Goal: Task Accomplishment & Management: Use online tool/utility

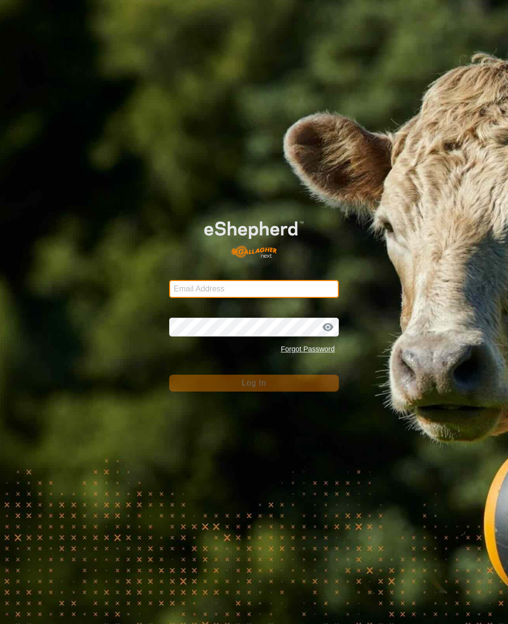
click at [309, 288] on input "Email Address" at bounding box center [253, 289] width 169 height 18
type input "anthony.thexton7@outlook.com"
click at [253, 383] on button "Log In" at bounding box center [253, 383] width 169 height 17
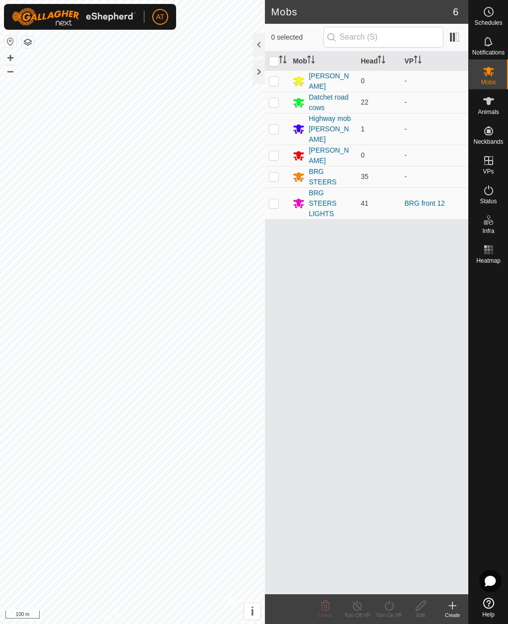
click at [280, 190] on td at bounding box center [277, 203] width 24 height 32
checkbox input "true"
click at [387, 605] on icon at bounding box center [389, 606] width 12 height 12
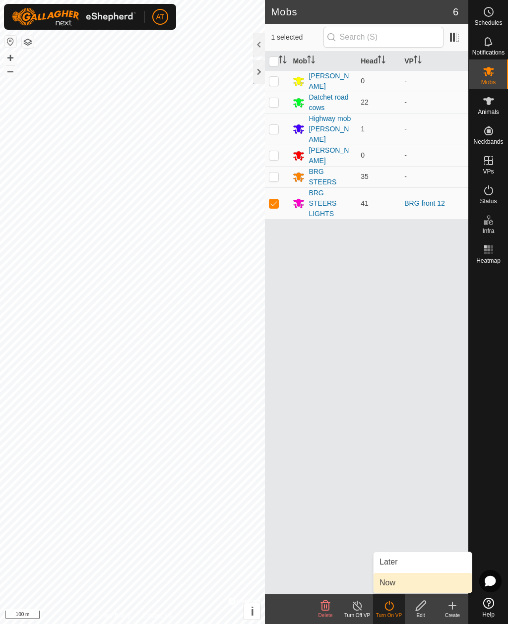
click at [411, 584] on link "Now" at bounding box center [422, 583] width 98 height 20
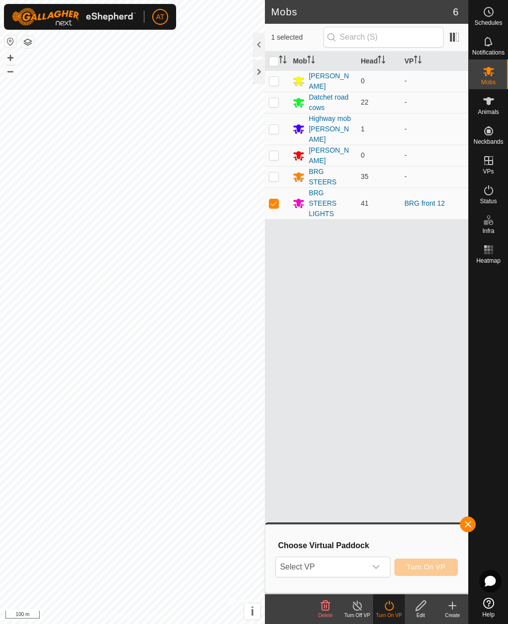
click at [381, 569] on div "dropdown trigger" at bounding box center [376, 567] width 20 height 20
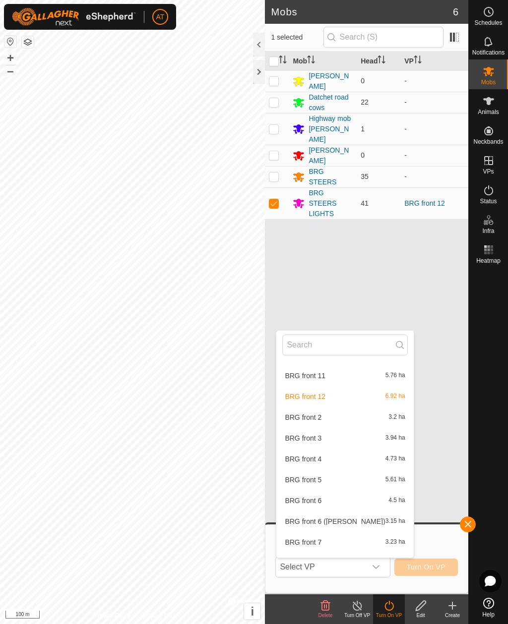
scroll to position [459, 0]
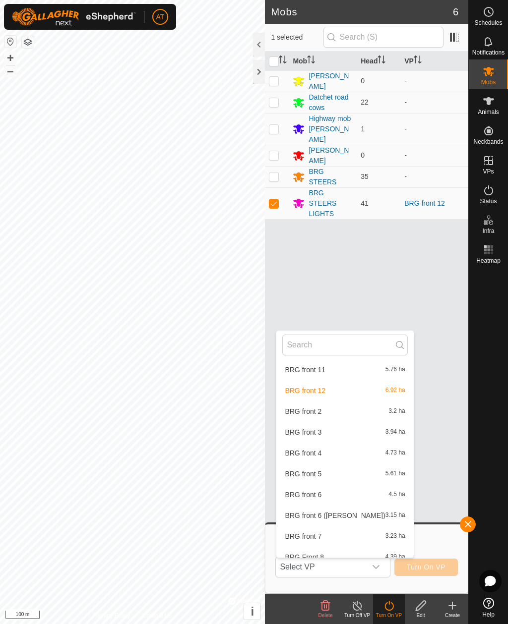
click at [319, 497] on span "BRG front 6" at bounding box center [302, 494] width 37 height 7
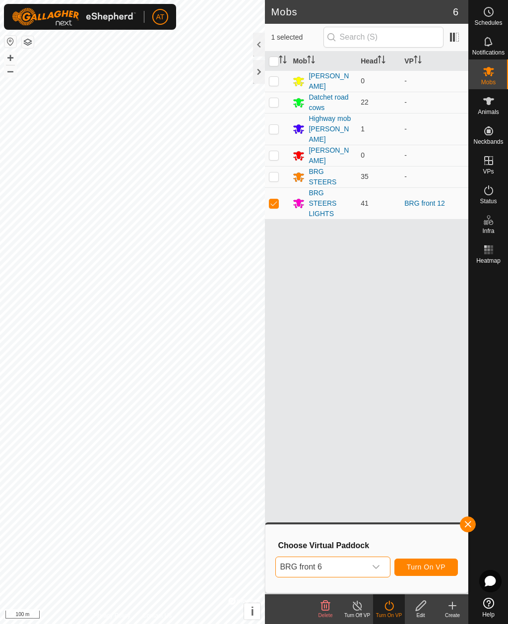
click at [378, 569] on icon "dropdown trigger" at bounding box center [376, 567] width 8 height 8
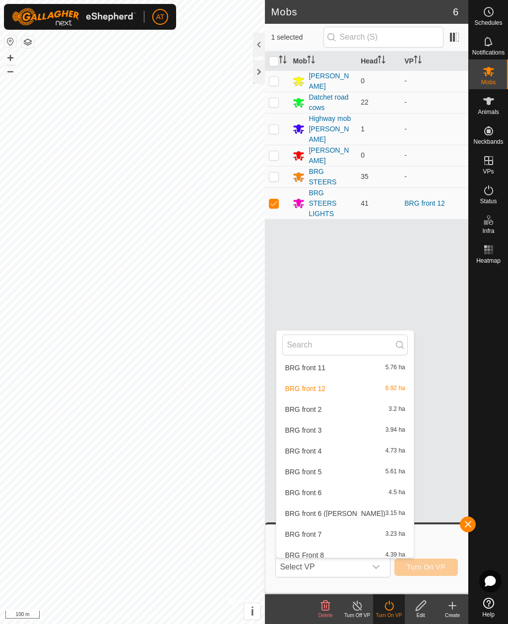
scroll to position [458, 0]
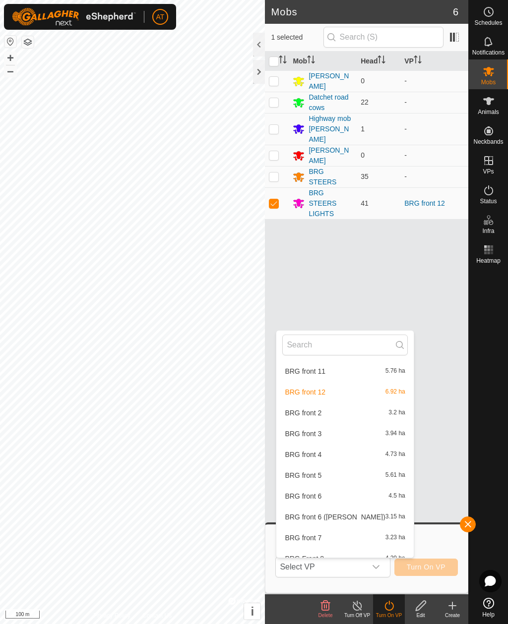
click at [323, 475] on div "BRG front 5 5.61 ha" at bounding box center [344, 475] width 125 height 12
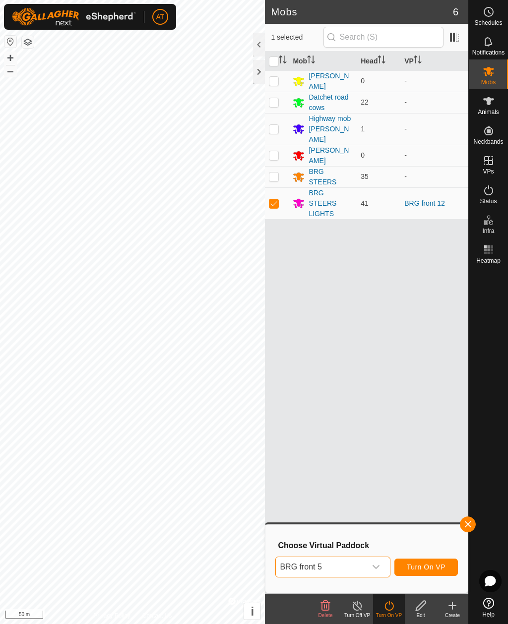
click at [438, 567] on span "Turn On VP" at bounding box center [425, 567] width 39 height 8
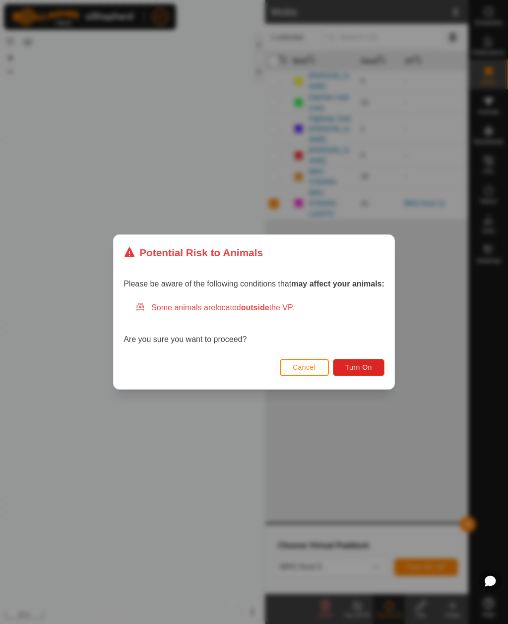
click at [362, 371] on span "Turn On" at bounding box center [358, 367] width 27 height 8
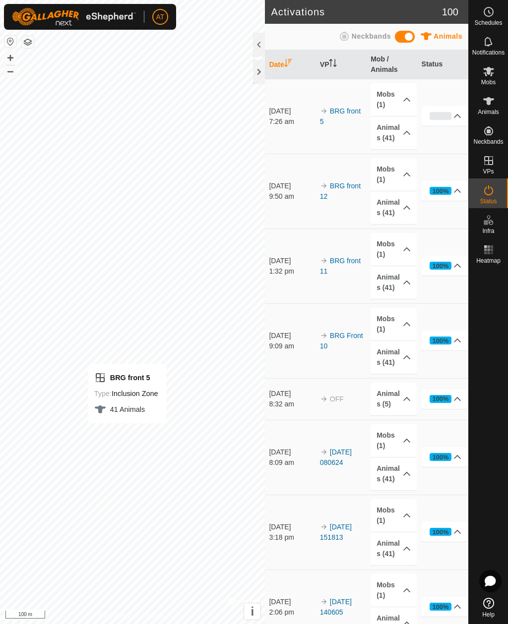
click at [372, 344] on p-accordion-header "Animals (41)" at bounding box center [393, 357] width 46 height 33
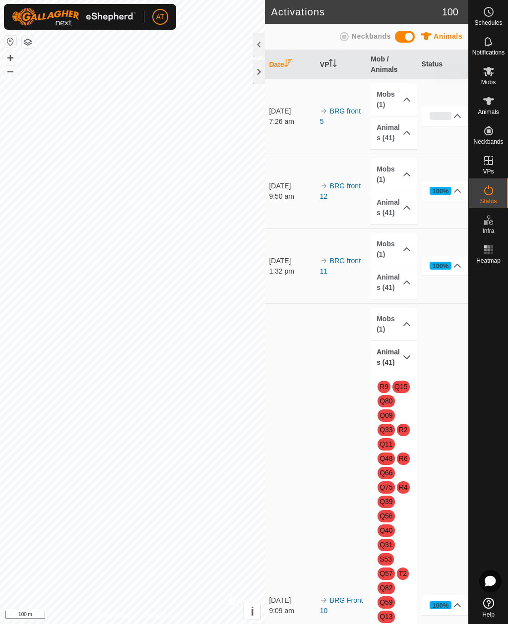
click at [493, 77] on icon at bounding box center [488, 71] width 12 height 12
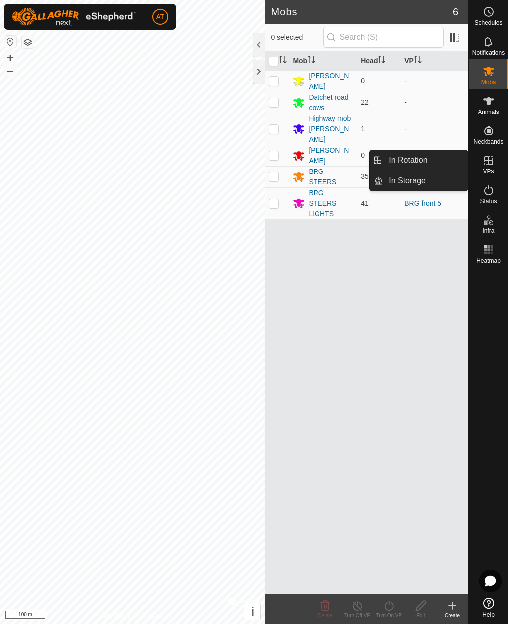
click at [438, 155] on link "In Rotation" at bounding box center [425, 160] width 85 height 20
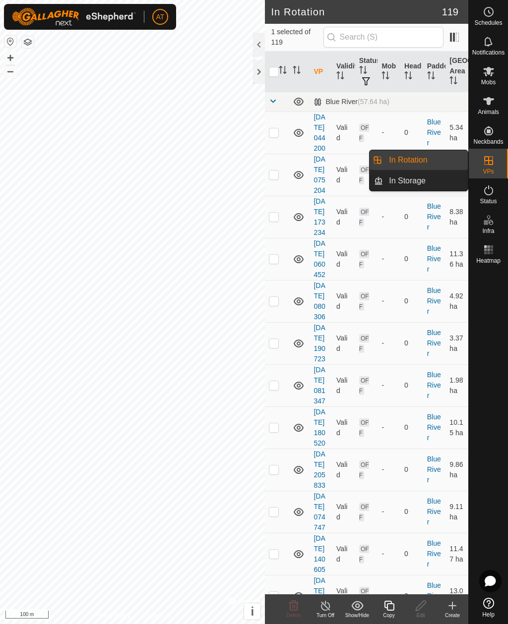
click at [436, 182] on link "In Storage" at bounding box center [425, 181] width 85 height 20
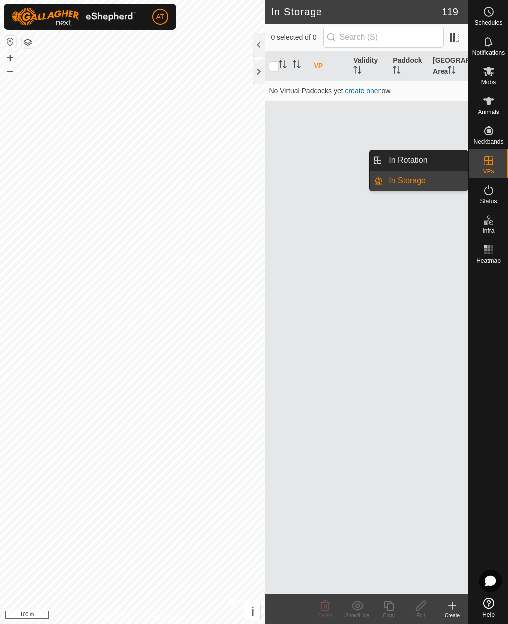
click at [452, 157] on link "In Rotation" at bounding box center [425, 160] width 85 height 20
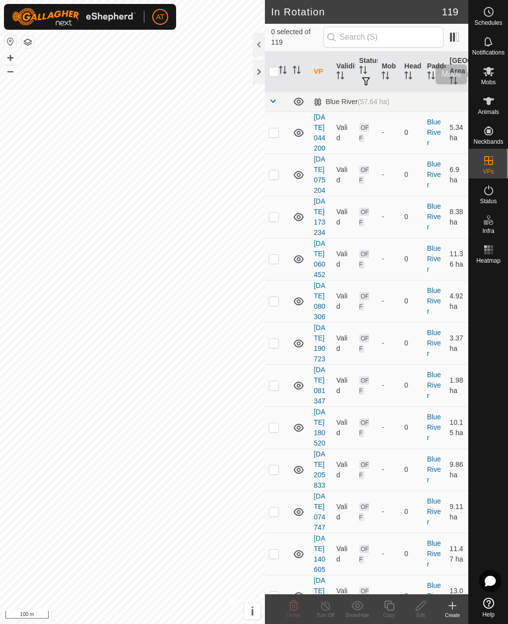
click at [491, 70] on icon at bounding box center [488, 71] width 11 height 9
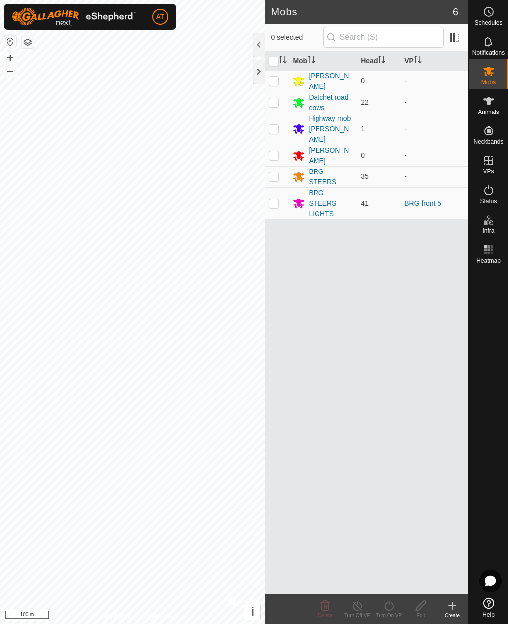
click at [273, 187] on td at bounding box center [277, 203] width 24 height 32
checkbox input "true"
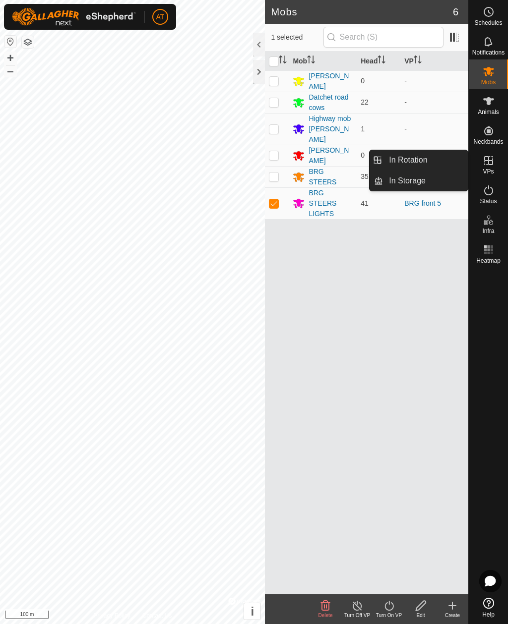
click at [432, 157] on link "In Rotation" at bounding box center [425, 160] width 85 height 20
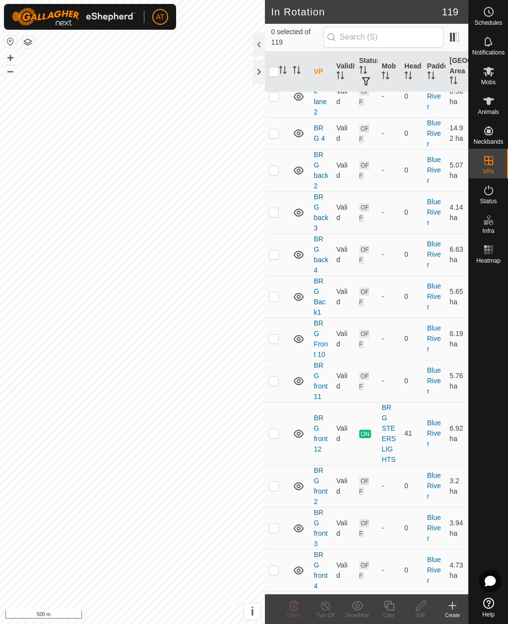
scroll to position [637, 0]
click at [255, 73] on div at bounding box center [259, 72] width 12 height 24
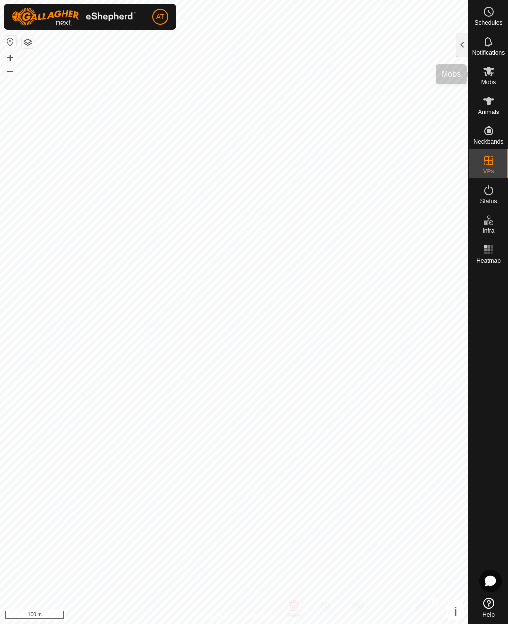
click at [496, 73] on es-mob-svg-icon at bounding box center [488, 71] width 18 height 16
click at [461, 36] on div at bounding box center [462, 45] width 12 height 24
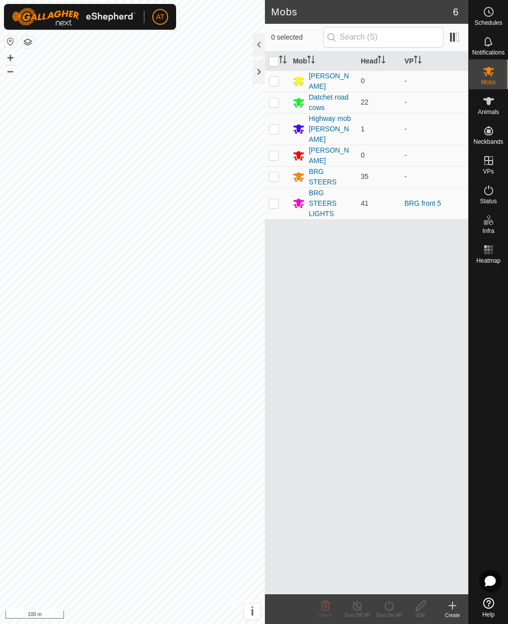
click at [278, 199] on p-checkbox at bounding box center [274, 203] width 10 height 8
checkbox input "true"
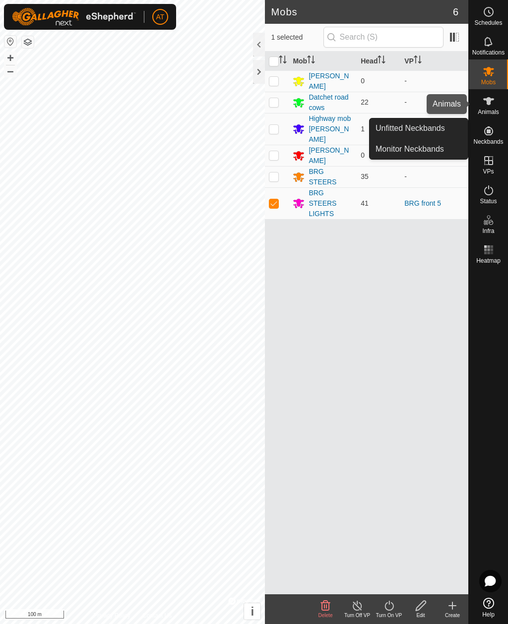
click at [490, 104] on icon at bounding box center [488, 101] width 12 height 12
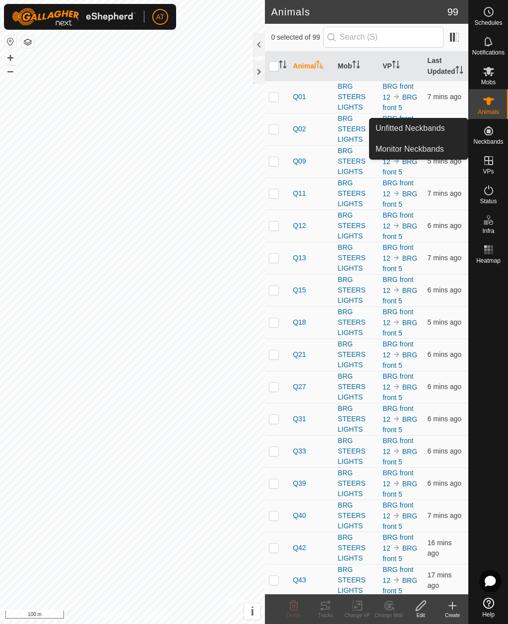
click at [446, 154] on link "Monitor Neckbands" at bounding box center [418, 149] width 98 height 20
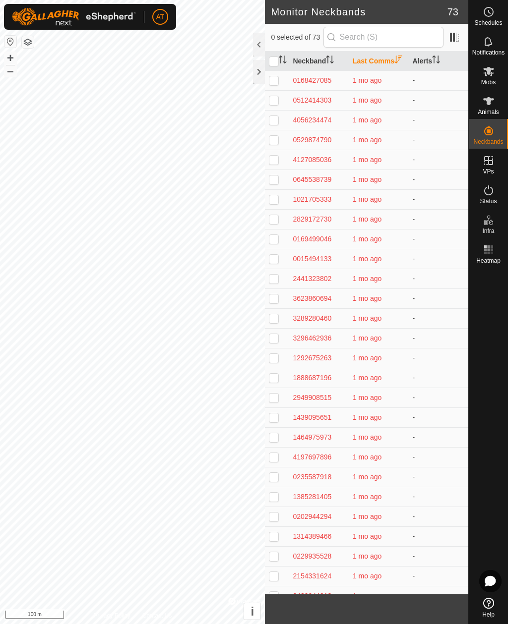
click at [263, 65] on div at bounding box center [259, 72] width 12 height 24
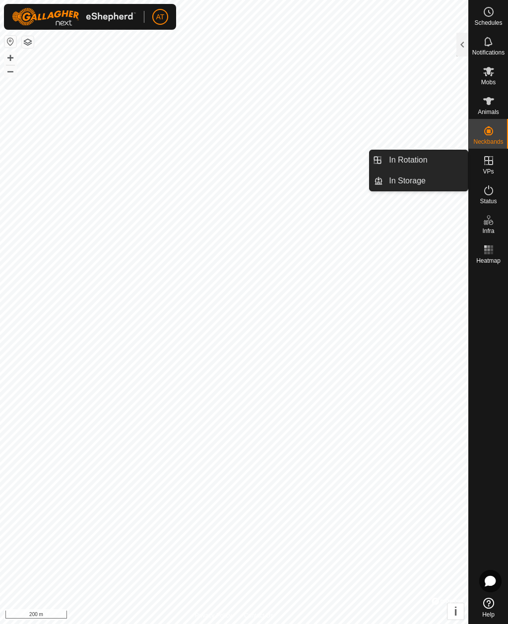
click at [436, 184] on link "In Storage" at bounding box center [425, 181] width 85 height 20
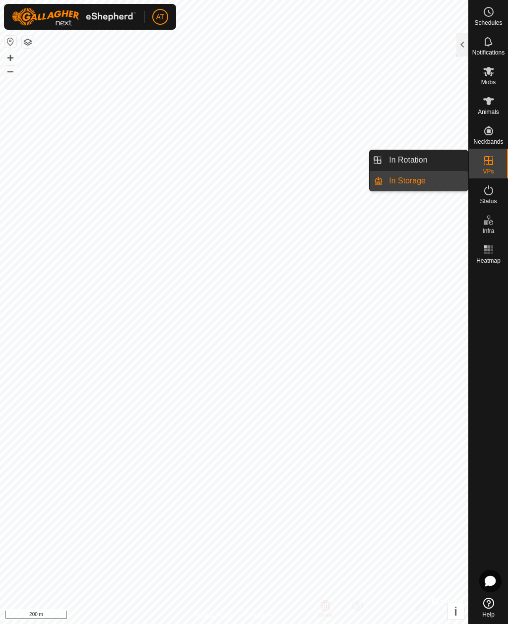
click at [448, 152] on link "In Rotation" at bounding box center [425, 160] width 85 height 20
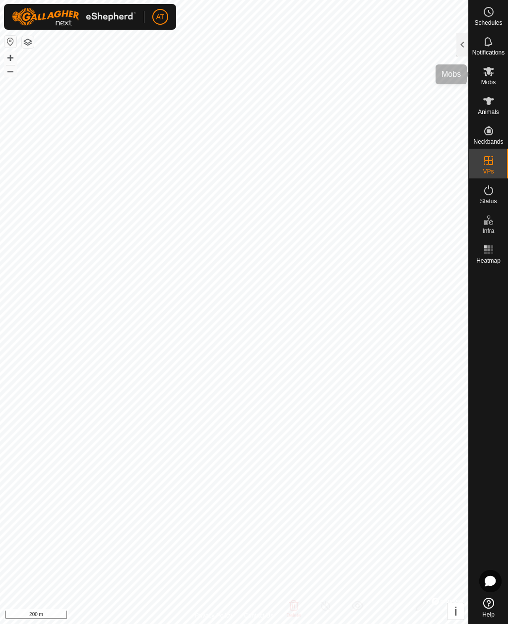
click at [491, 69] on icon at bounding box center [488, 71] width 11 height 9
